Goal: Task Accomplishment & Management: Use online tool/utility

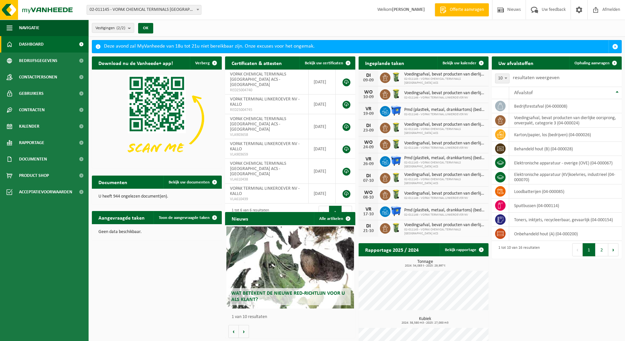
click at [195, 11] on span at bounding box center [197, 9] width 7 height 9
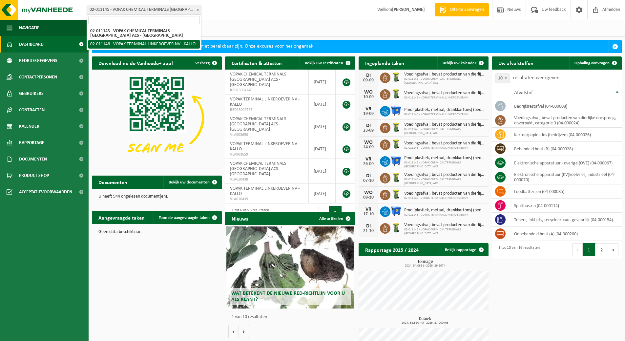
select select "2102"
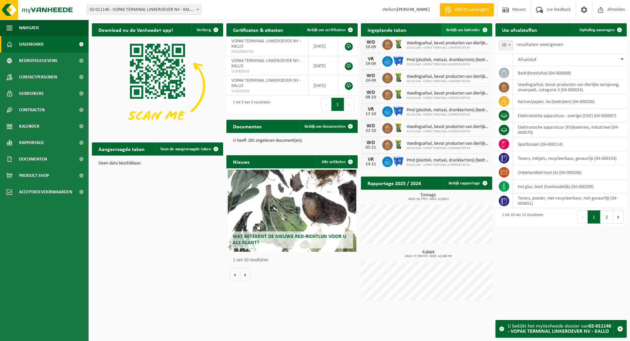
click at [462, 31] on span "Bekijk uw kalender" at bounding box center [463, 30] width 34 height 4
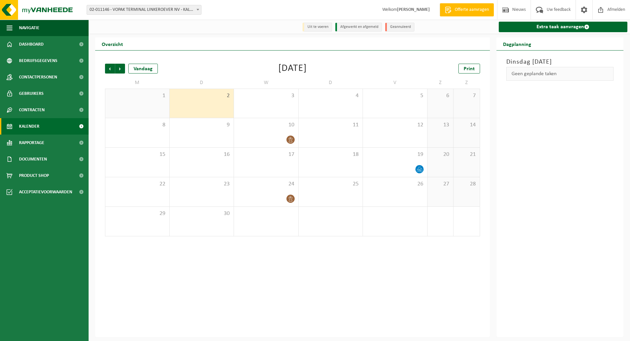
click at [187, 8] on span "02-011146 - VOPAK TERMINAL LINKEROEVER NV - KALLO" at bounding box center [144, 9] width 114 height 9
click at [552, 27] on link "Extra taak aanvragen" at bounding box center [562, 27] width 129 height 10
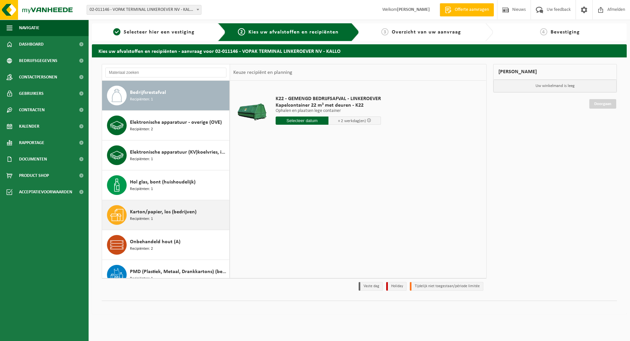
click at [173, 217] on div "Karton/papier, los (bedrijven) Recipiënten: 1" at bounding box center [179, 215] width 98 height 20
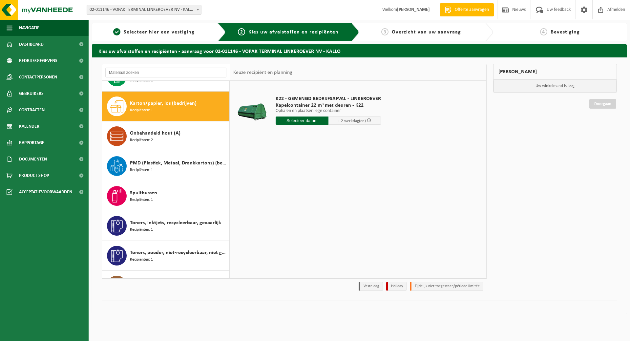
scroll to position [119, 0]
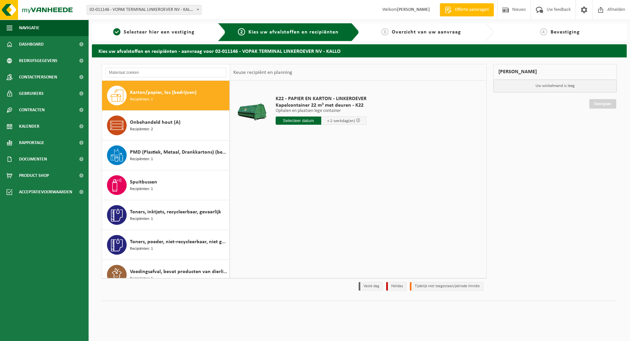
click at [298, 121] on input "text" at bounding box center [298, 120] width 46 height 8
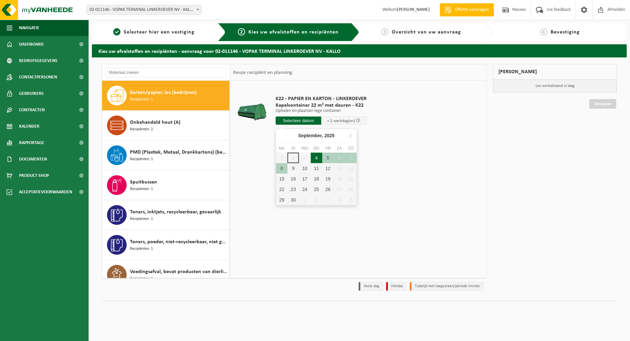
click at [313, 159] on div "4" at bounding box center [316, 157] width 11 height 10
type input "Van 2025-09-04"
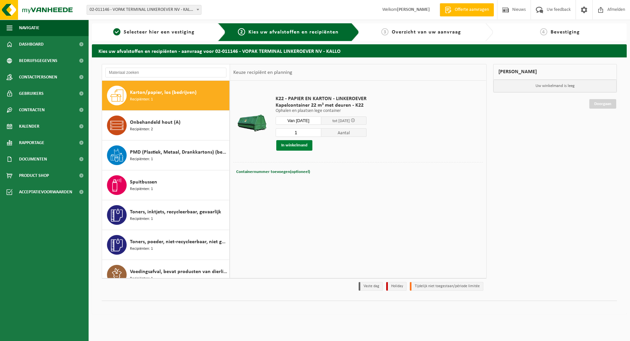
click at [294, 145] on button "In winkelmand" at bounding box center [294, 145] width 36 height 10
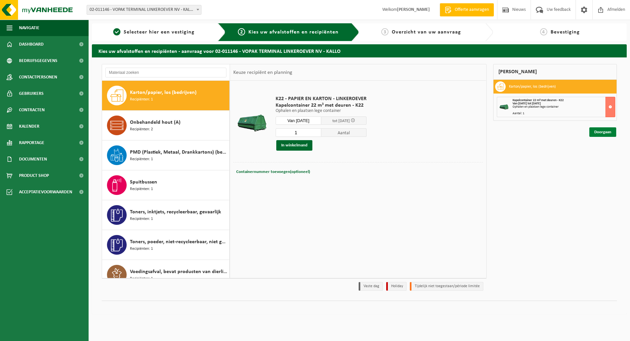
click at [610, 131] on link "Doorgaan" at bounding box center [602, 132] width 27 height 10
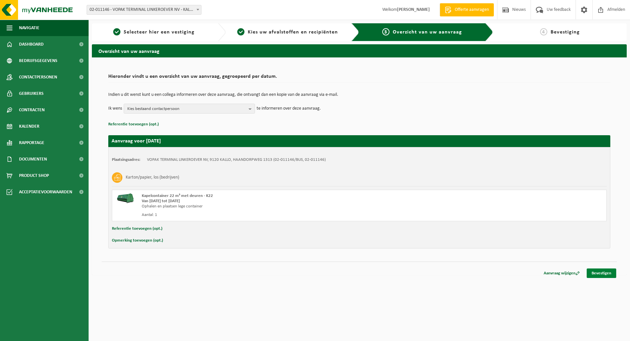
click at [607, 271] on link "Bevestigen" at bounding box center [601, 273] width 30 height 10
